Goal: Find specific page/section: Find specific page/section

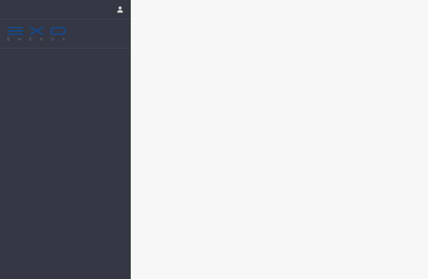
scroll to position [0, 0]
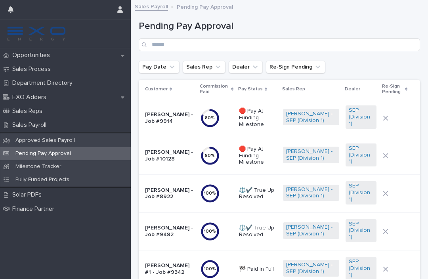
click at [74, 141] on p "Approved Sales Payroll" at bounding box center [45, 140] width 72 height 7
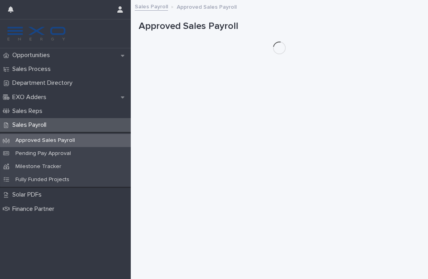
click at [73, 153] on p "Pending Pay Approval" at bounding box center [43, 153] width 68 height 7
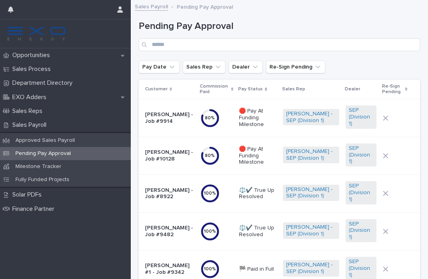
click at [74, 40] on link at bounding box center [65, 34] width 118 height 16
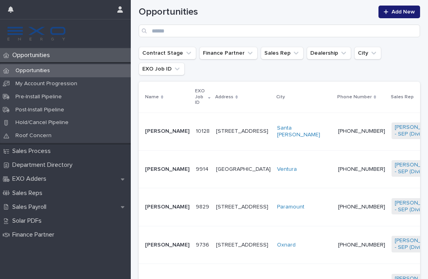
scroll to position [137, 0]
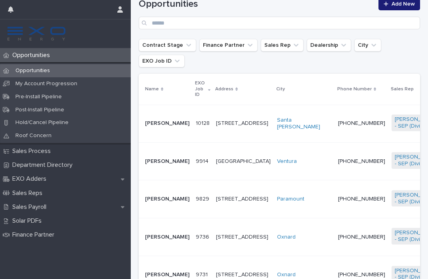
click at [160, 165] on p "[PERSON_NAME]" at bounding box center [167, 161] width 44 height 7
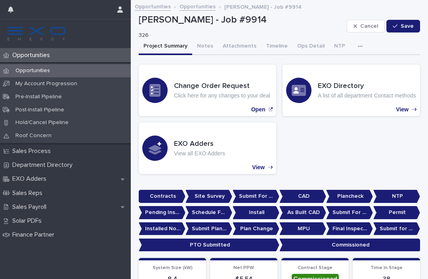
click at [209, 43] on button "Notes" at bounding box center [205, 46] width 26 height 17
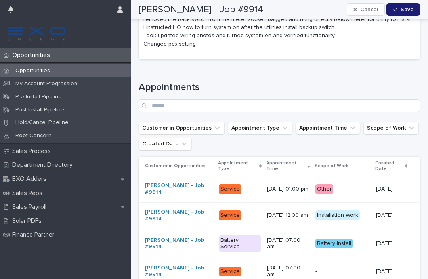
scroll to position [4090, 0]
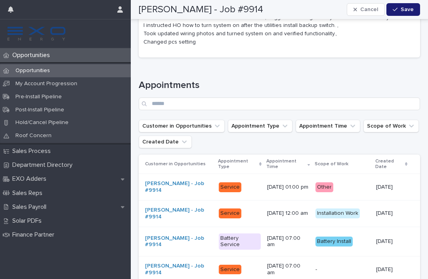
click at [63, 204] on div "Sales Payroll" at bounding box center [65, 207] width 131 height 14
